Goal: Task Accomplishment & Management: Manage account settings

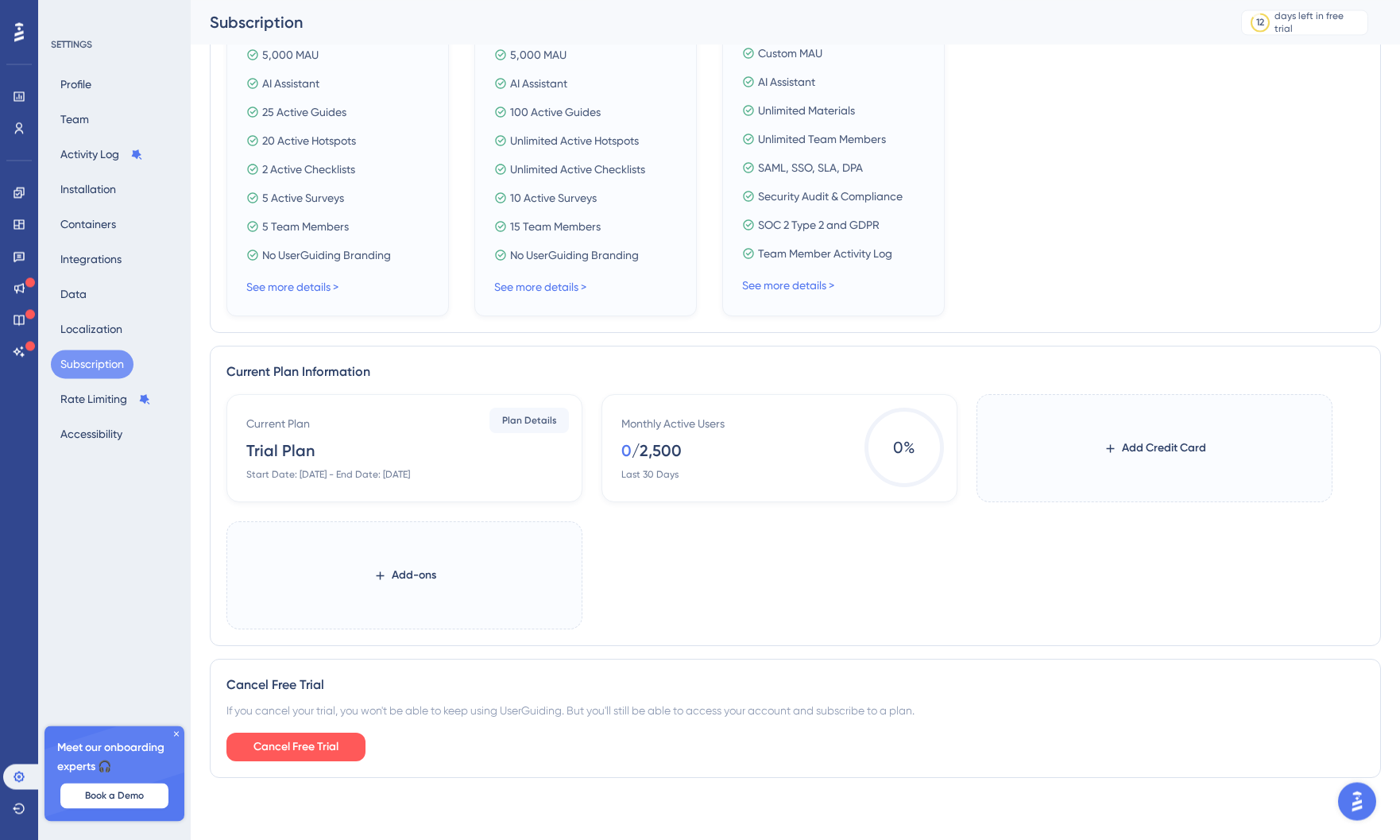
scroll to position [440, 0]
click at [323, 742] on span "Cancel Free Trial" at bounding box center [296, 745] width 85 height 19
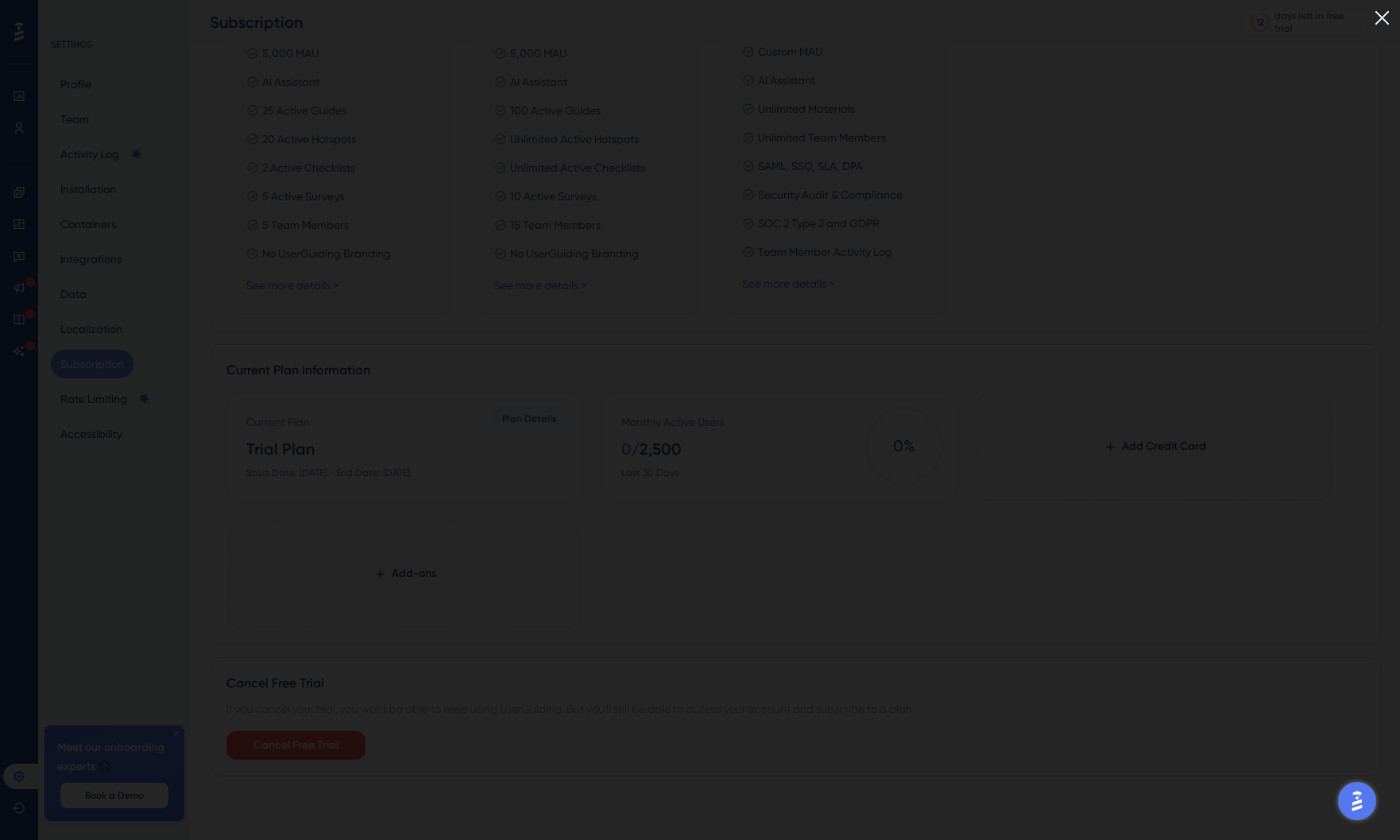
drag, startPoint x: 1385, startPoint y: 14, endPoint x: 1339, endPoint y: 0, distance: 48.1
click at [1385, 14] on img at bounding box center [1382, 18] width 26 height 26
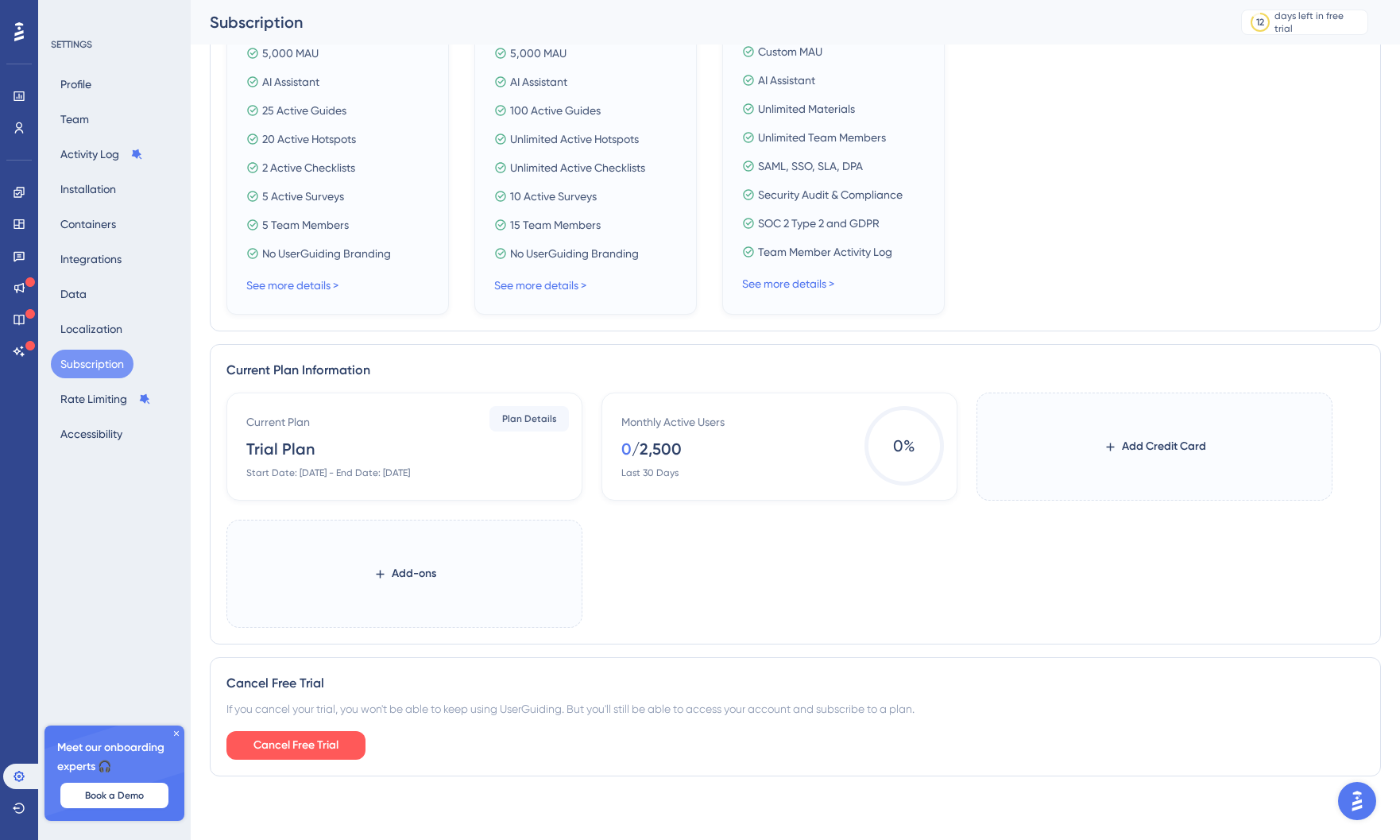
click at [175, 732] on icon at bounding box center [177, 733] width 10 height 10
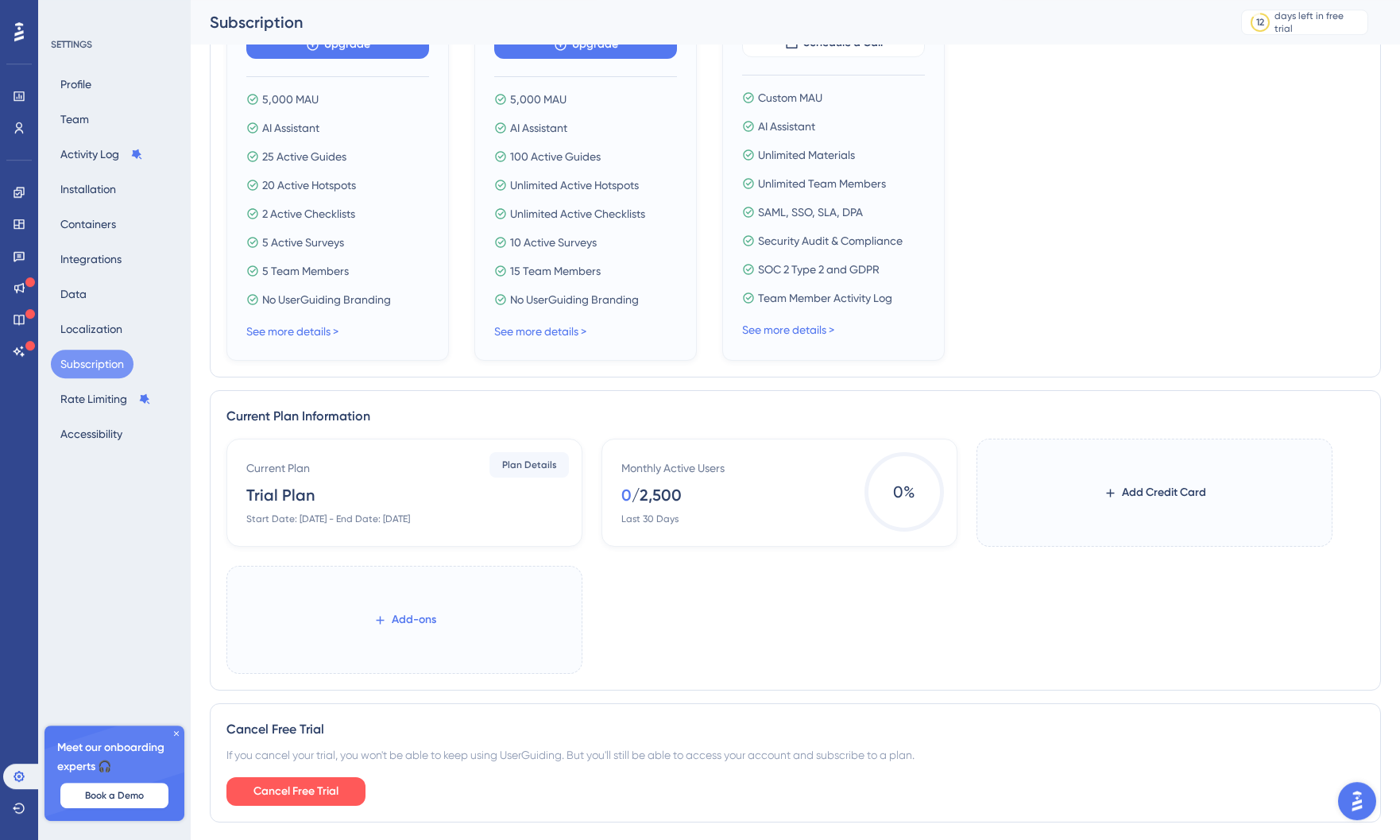
scroll to position [440, 0]
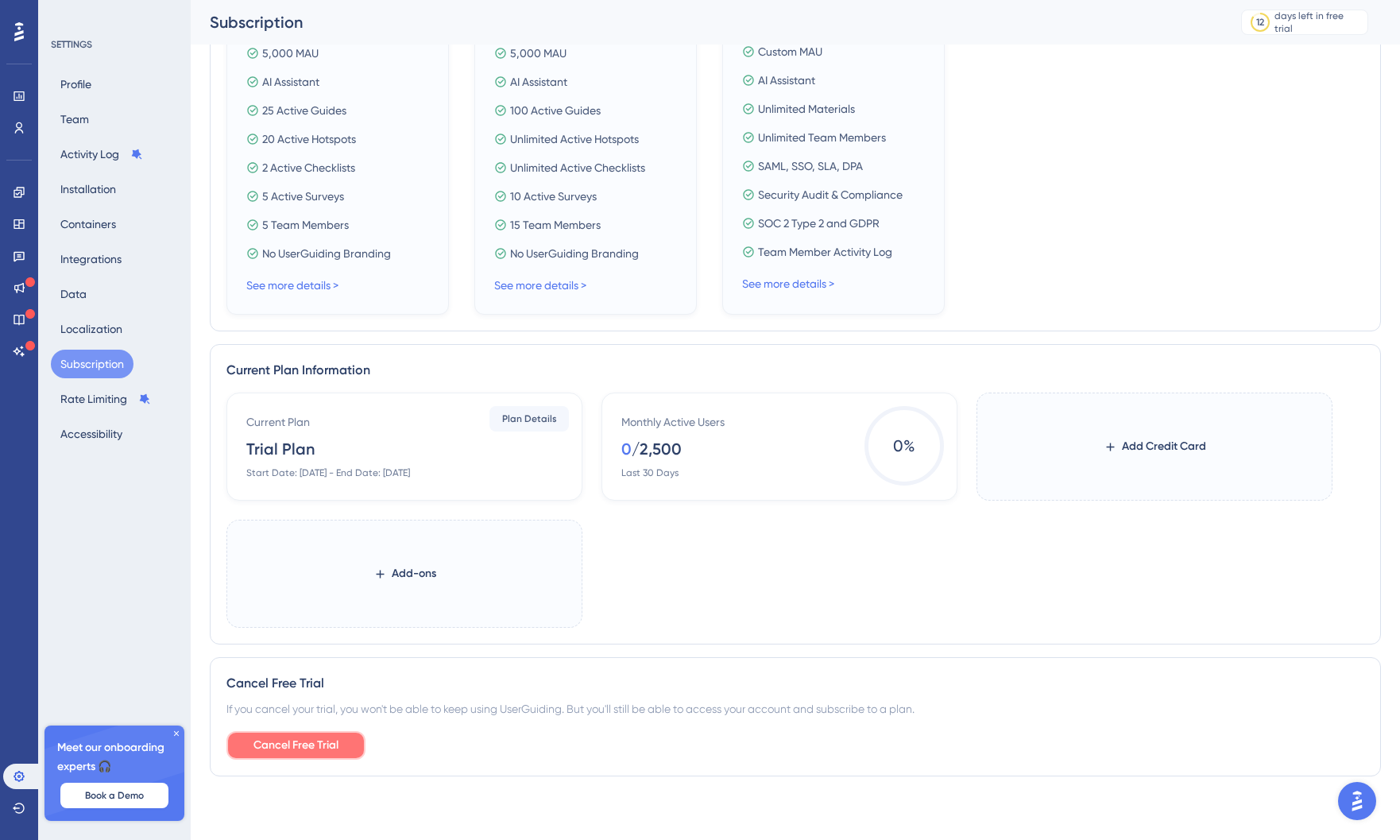
click at [337, 738] on span "Cancel Free Trial" at bounding box center [296, 745] width 85 height 19
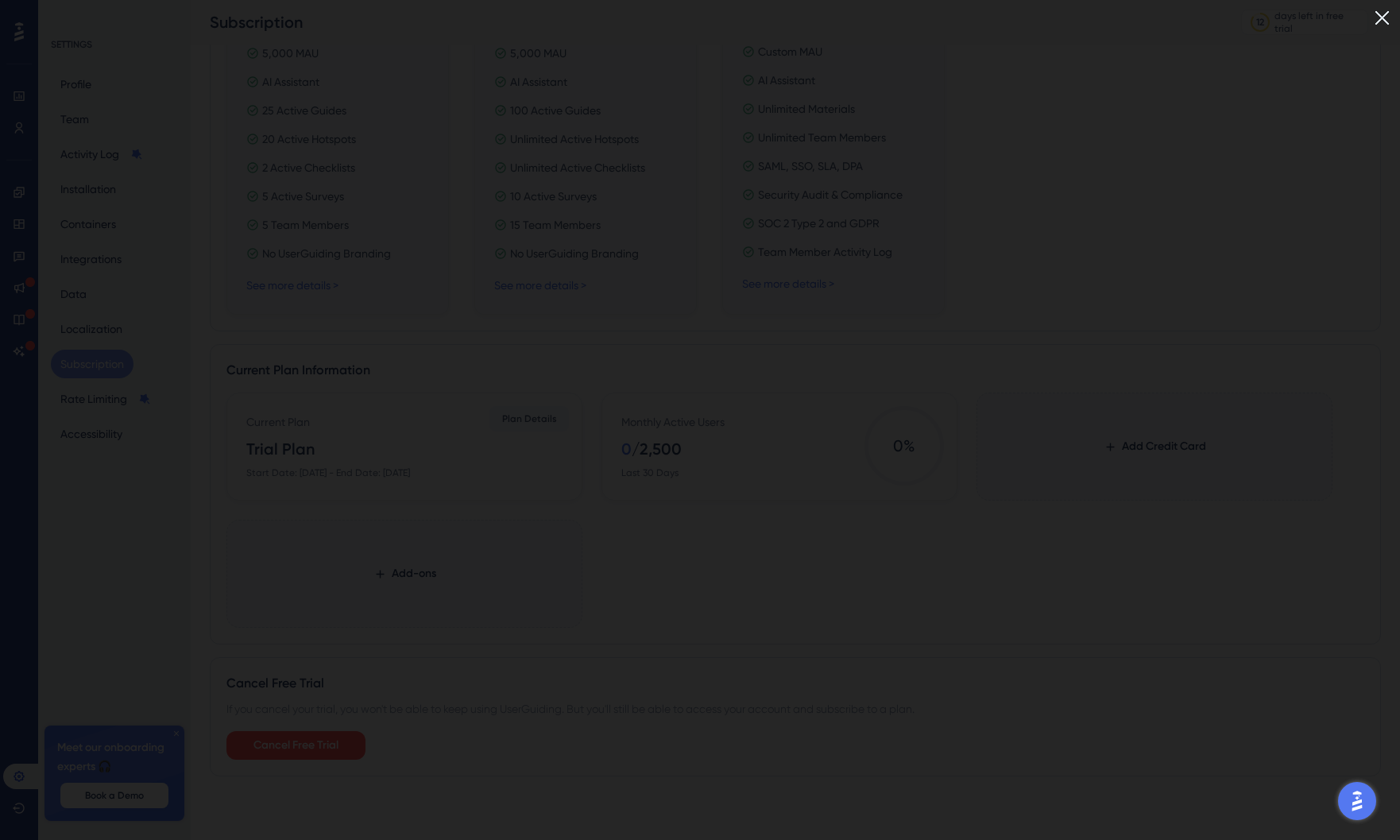
click at [1386, 8] on img at bounding box center [1382, 18] width 26 height 26
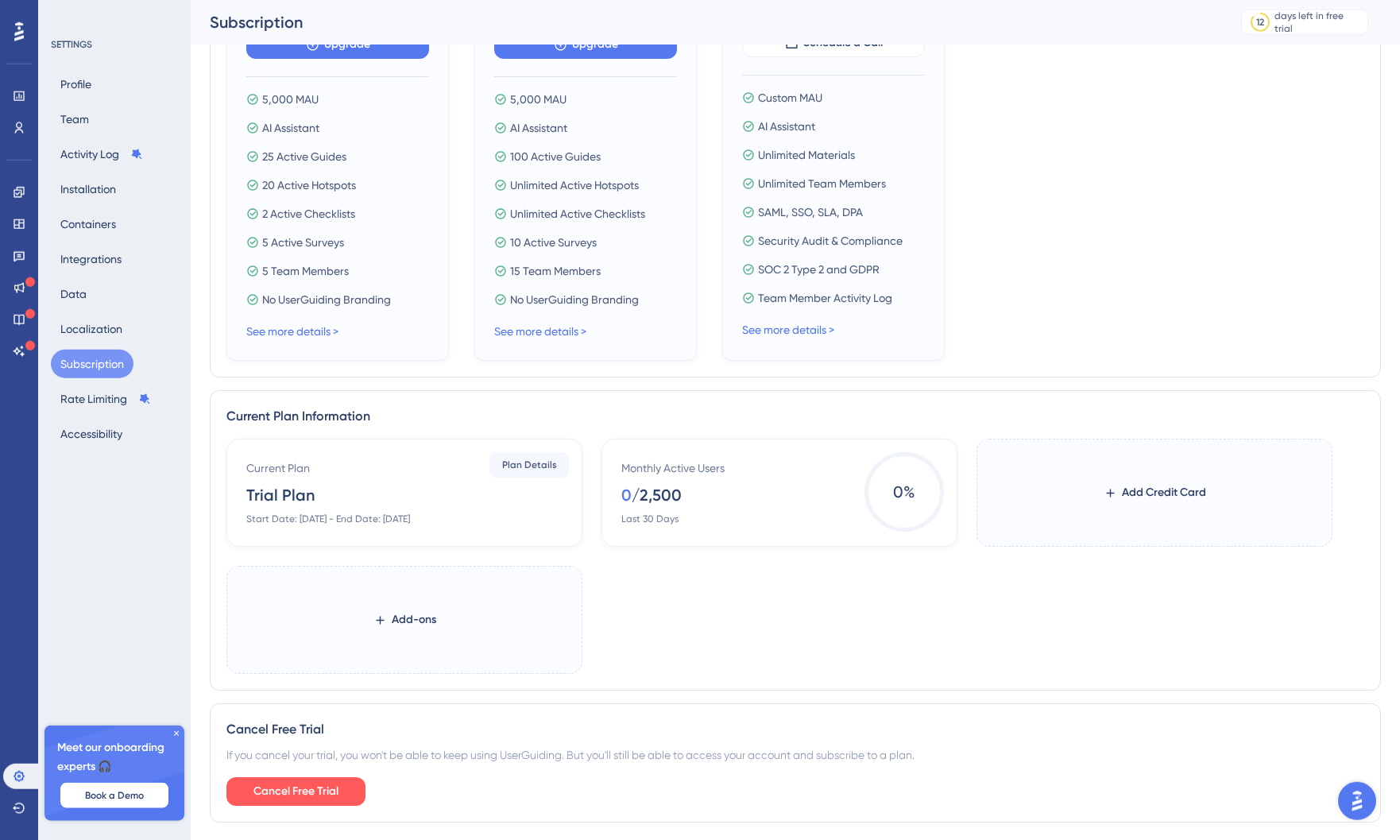
scroll to position [364, 0]
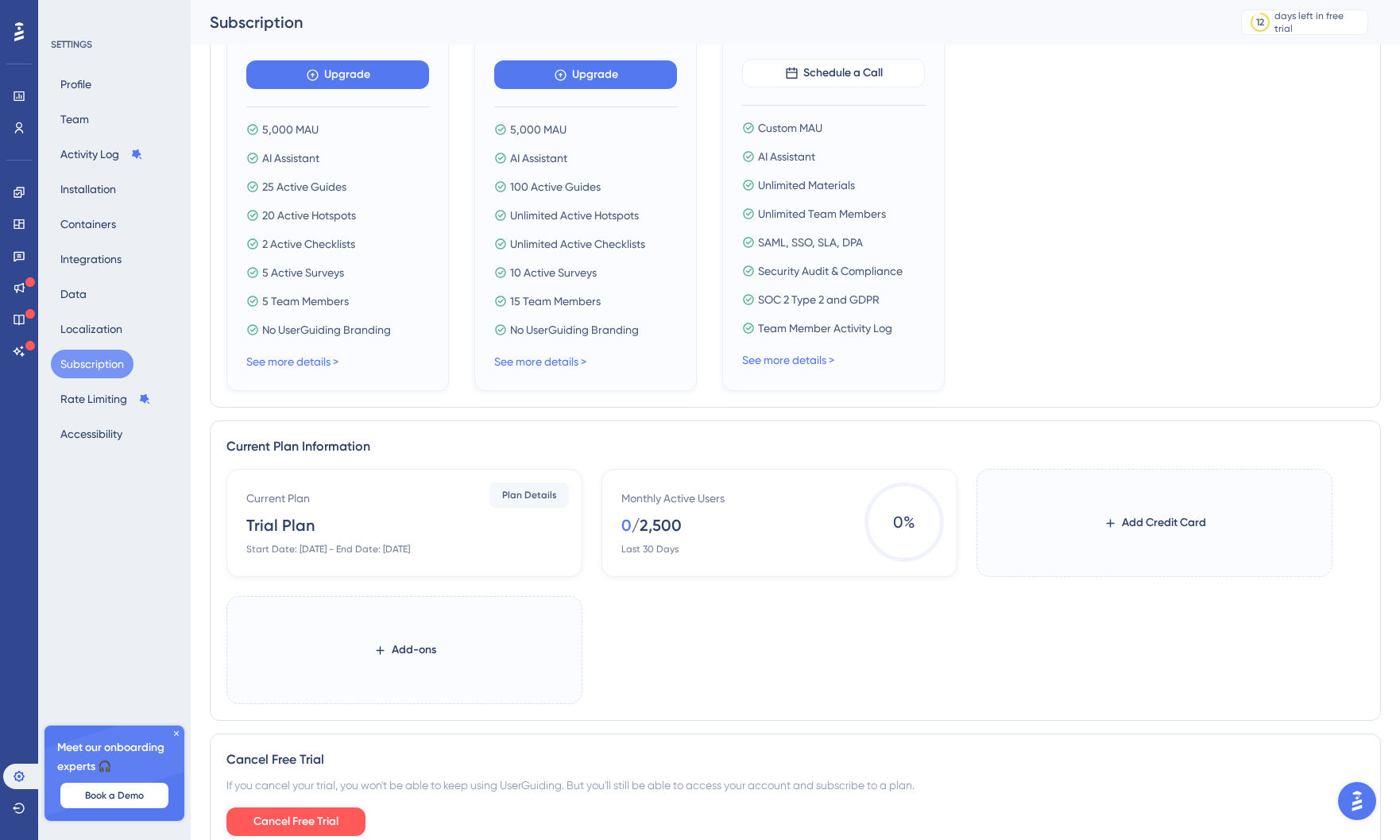
click at [1354, 811] on img "Open AI Assistant Launcher" at bounding box center [1357, 800] width 29 height 29
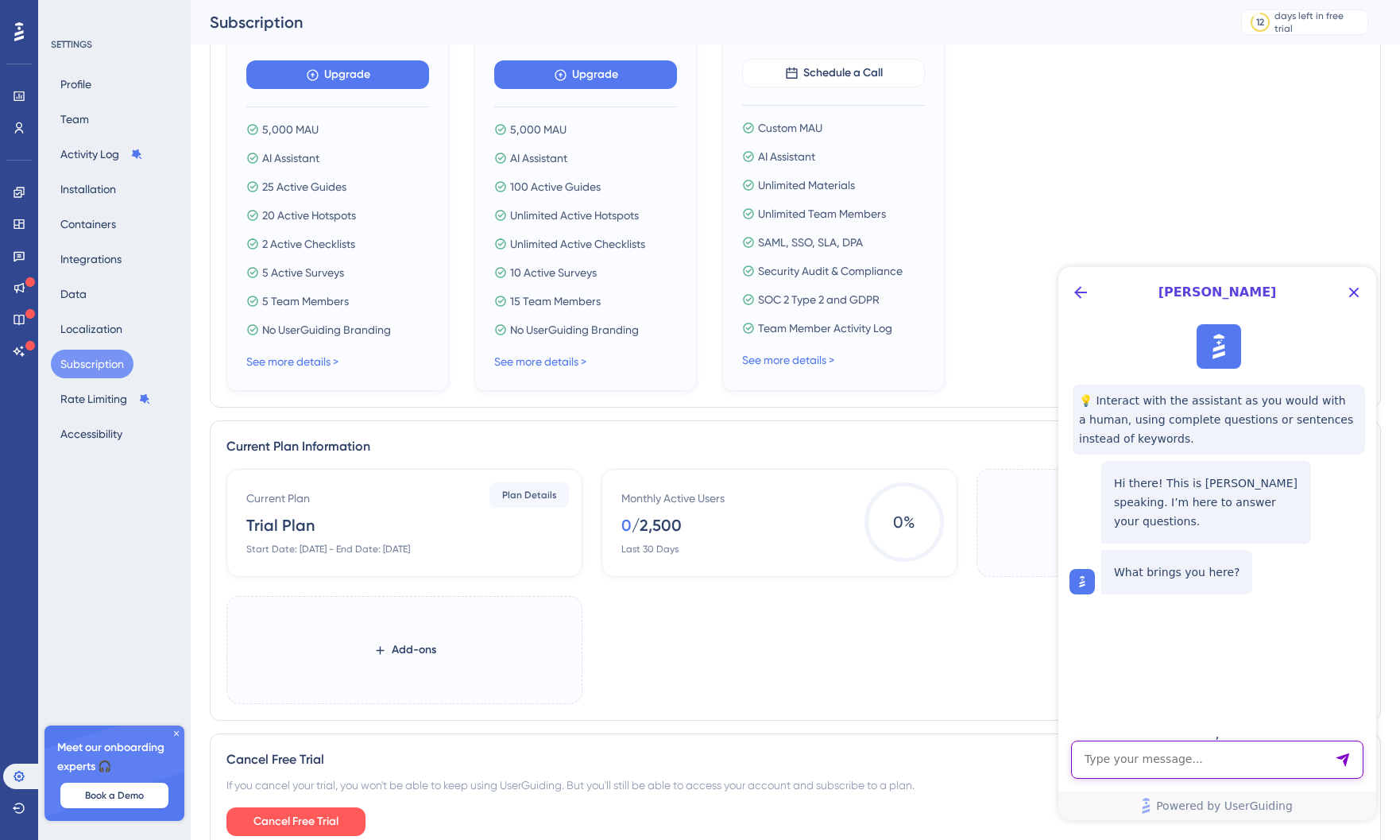
click at [1219, 769] on textarea "AI Assistant Text Input" at bounding box center [1217, 759] width 293 height 38
type textarea "I want to delete my account and/or join my company's account. They can't add me…"
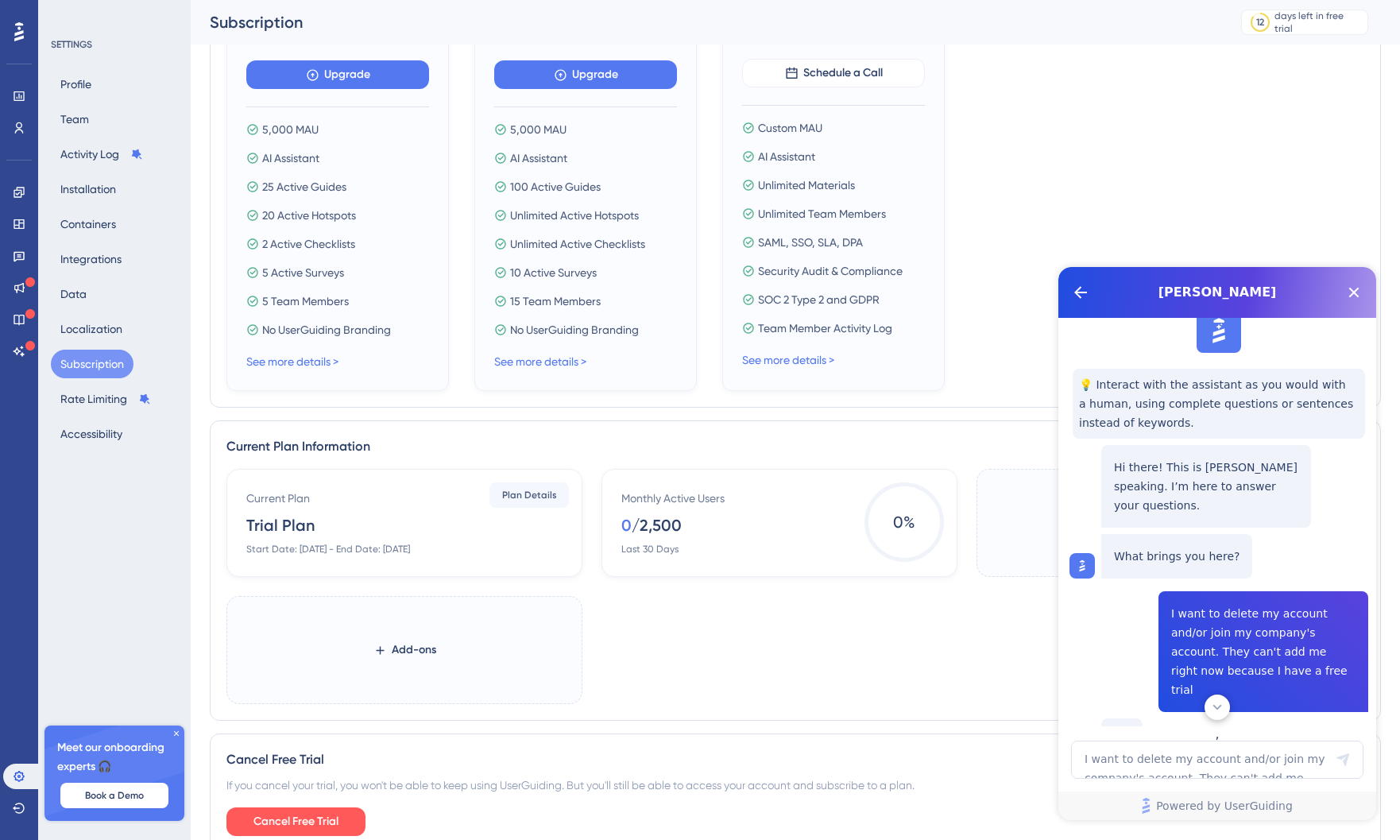
scroll to position [17, 0]
